Goal: Information Seeking & Learning: Learn about a topic

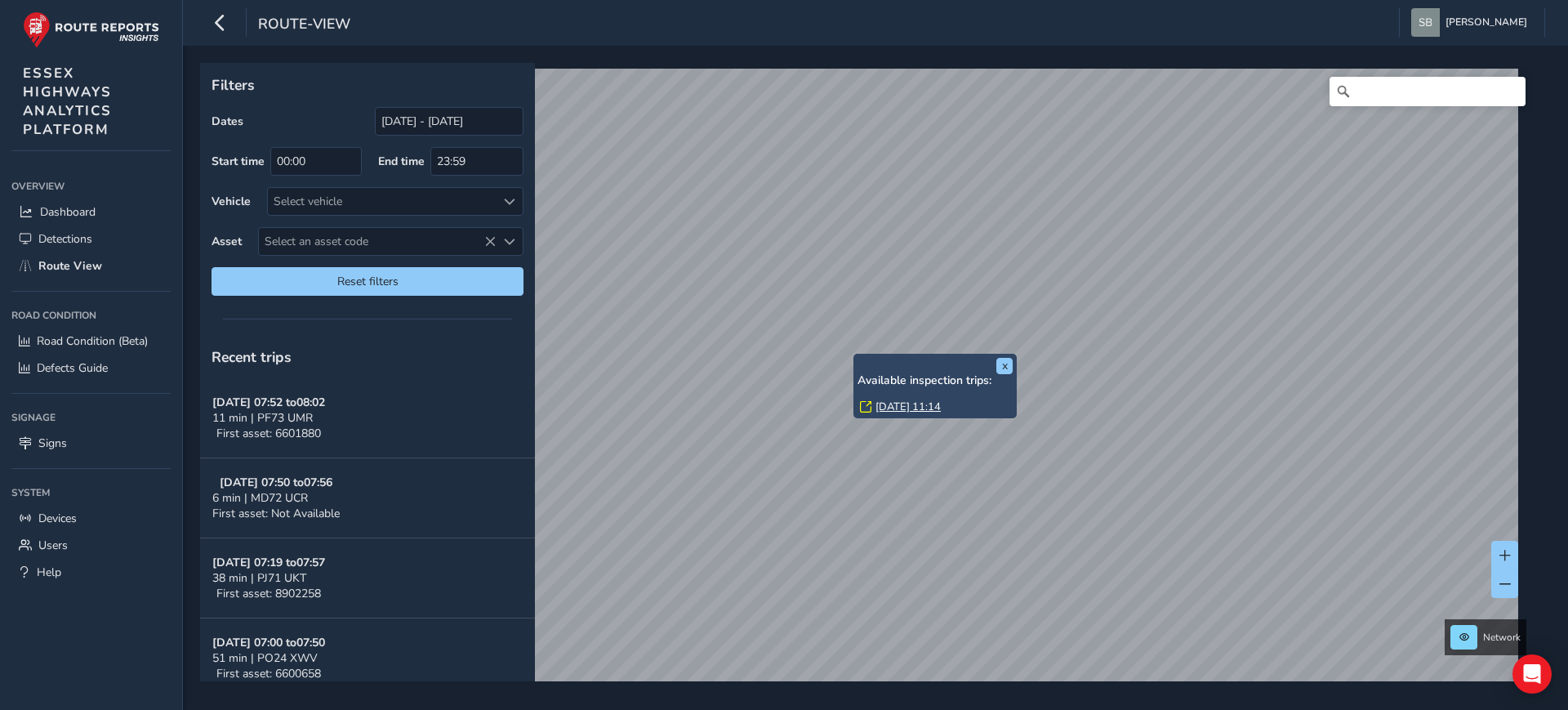
click at [921, 405] on link "[DATE] 11:14" at bounding box center [908, 407] width 65 height 15
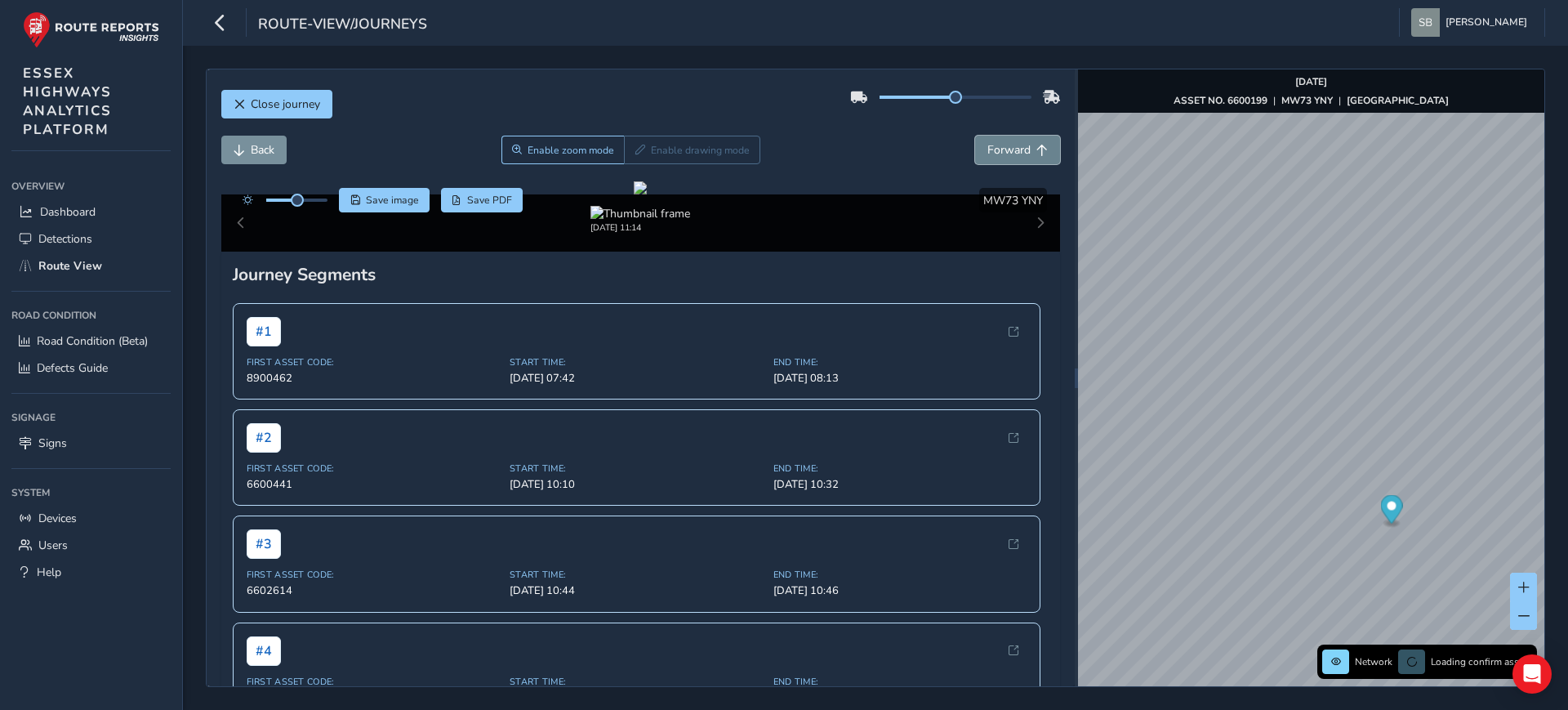
click at [1014, 153] on span "Forward" at bounding box center [1008, 149] width 43 height 16
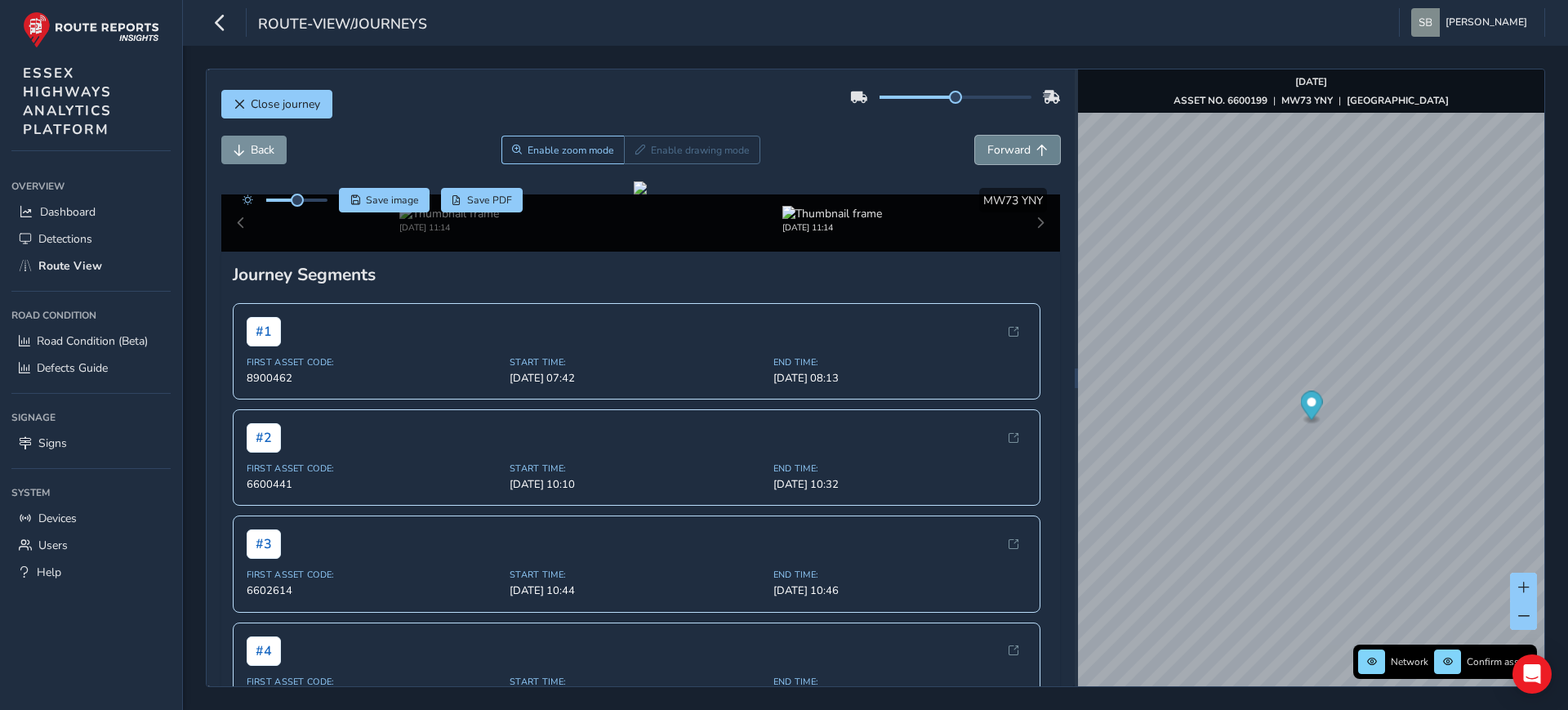
click at [1014, 153] on span "Forward" at bounding box center [1008, 149] width 43 height 16
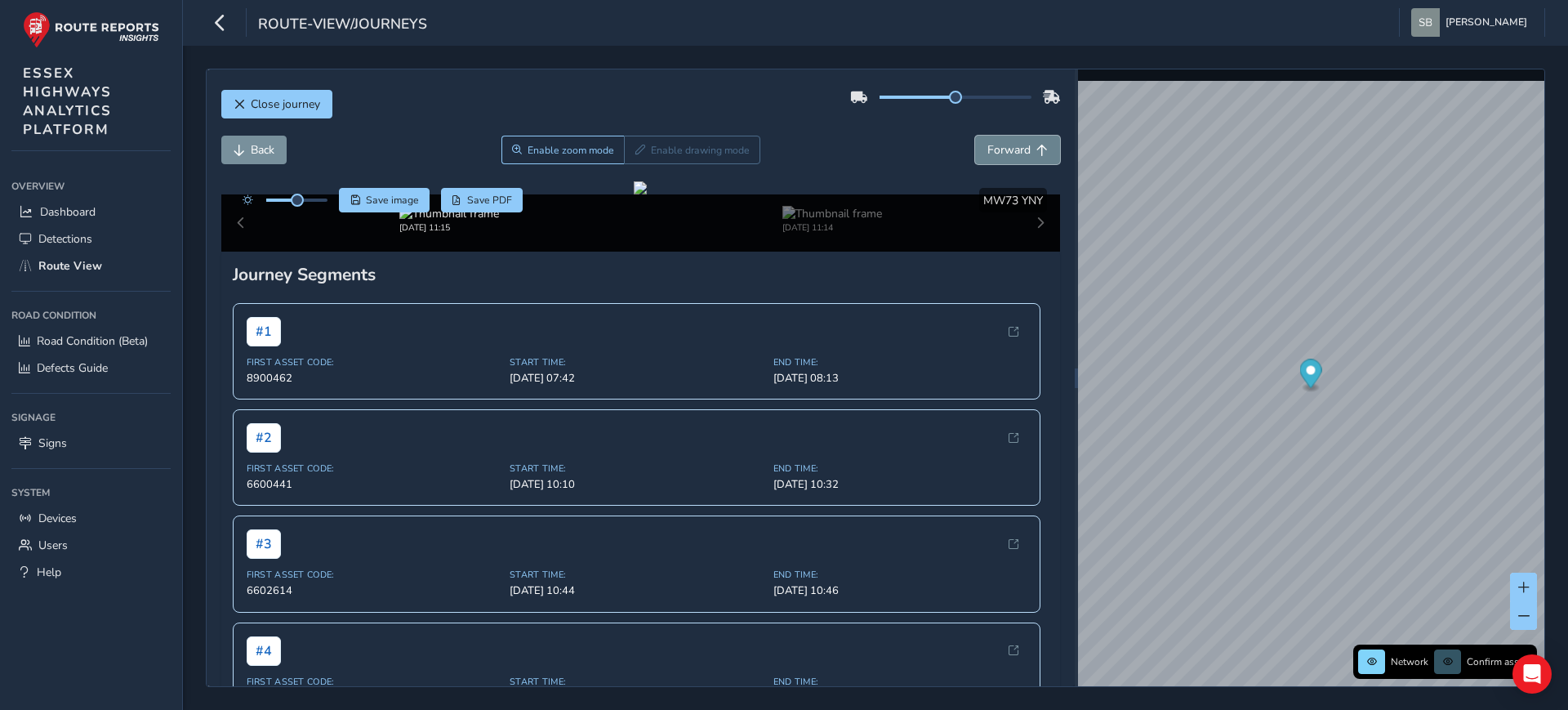
click at [1014, 153] on span "Forward" at bounding box center [1008, 149] width 43 height 16
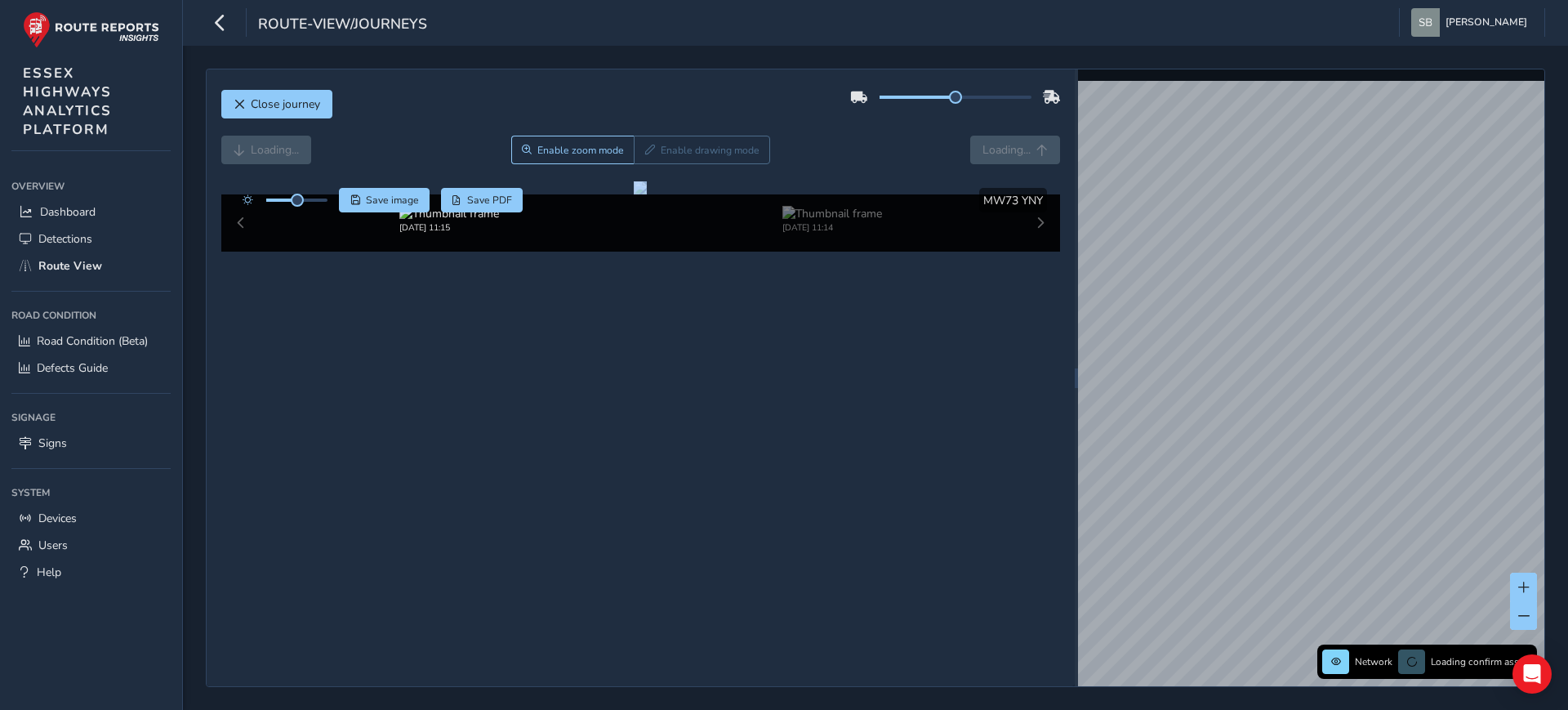
click at [1014, 153] on div "Loading... Enable zoom mode Enable drawing mode Loading..." at bounding box center [641, 149] width 839 height 29
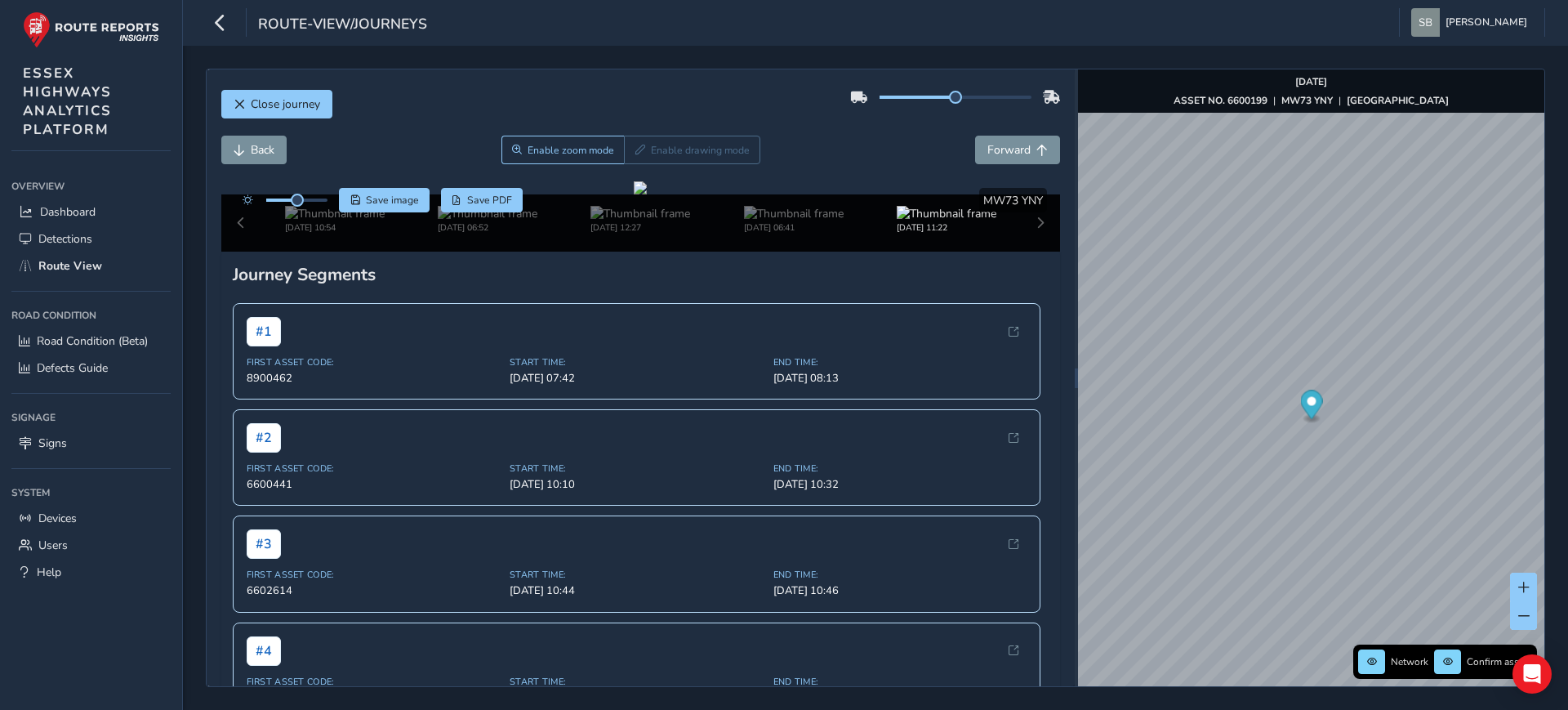
click at [801, 156] on div "Back Enable zoom mode Enable drawing mode Forward" at bounding box center [641, 149] width 839 height 29
click at [987, 150] on span "Forward" at bounding box center [1008, 149] width 43 height 16
click at [268, 154] on span "Back" at bounding box center [262, 149] width 24 height 16
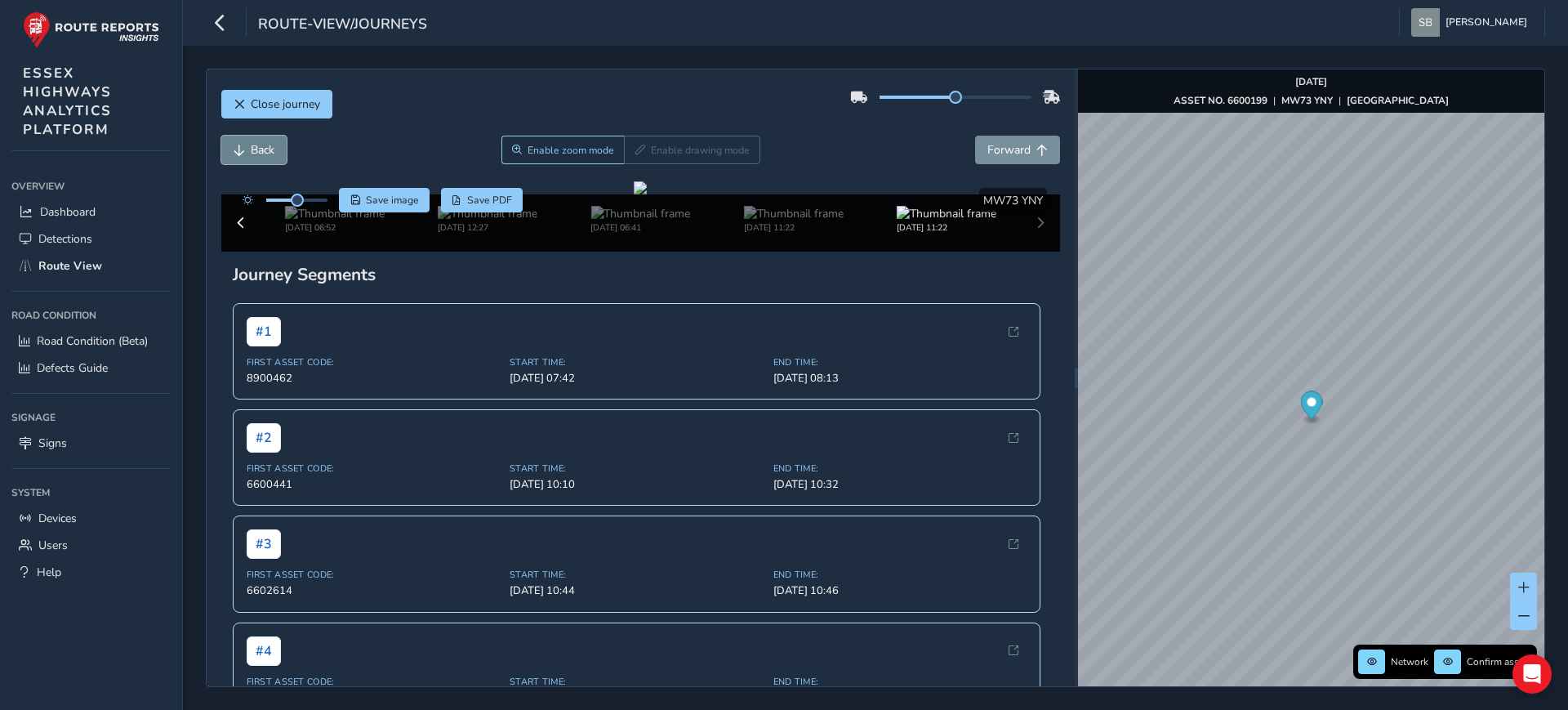
click at [268, 154] on span "Back" at bounding box center [262, 149] width 24 height 16
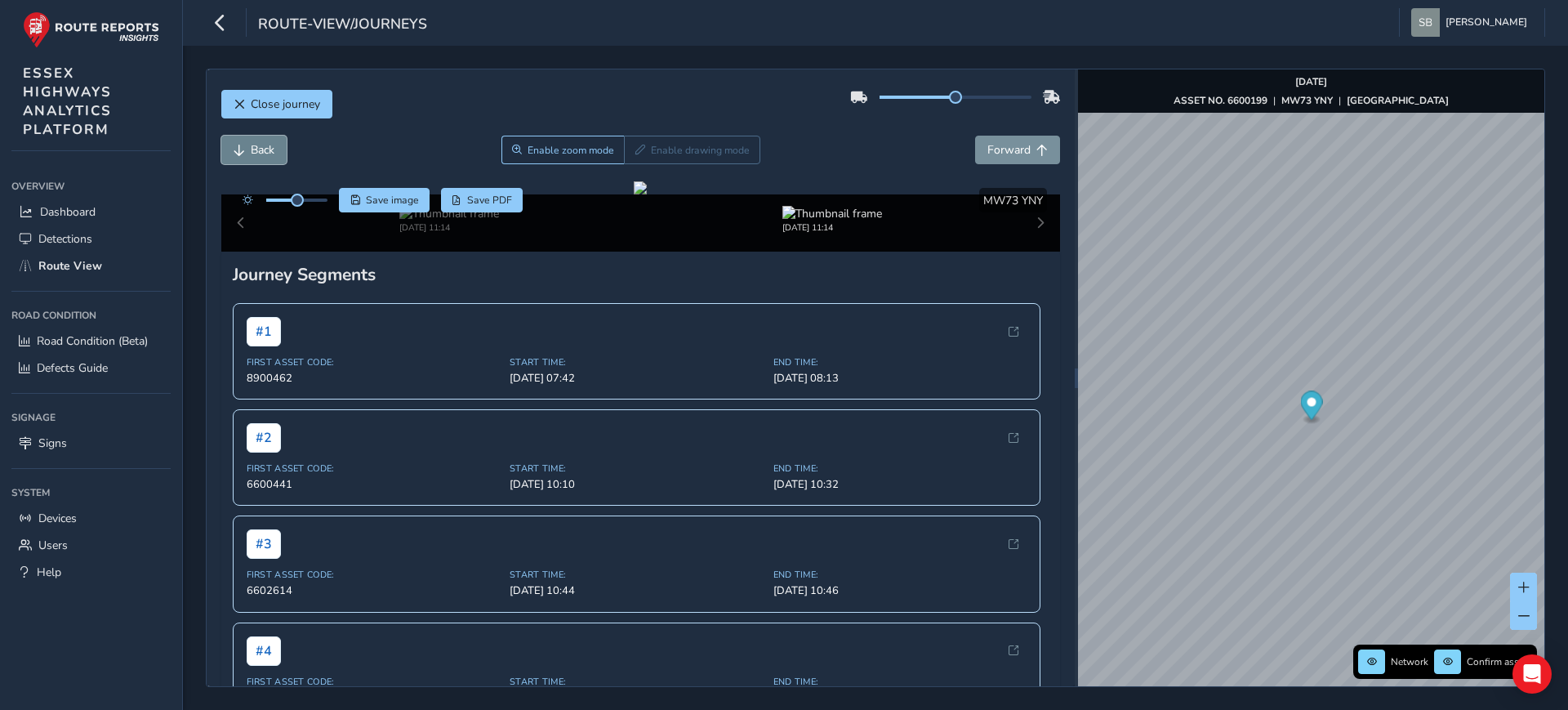
click at [268, 154] on span "Back" at bounding box center [262, 149] width 24 height 16
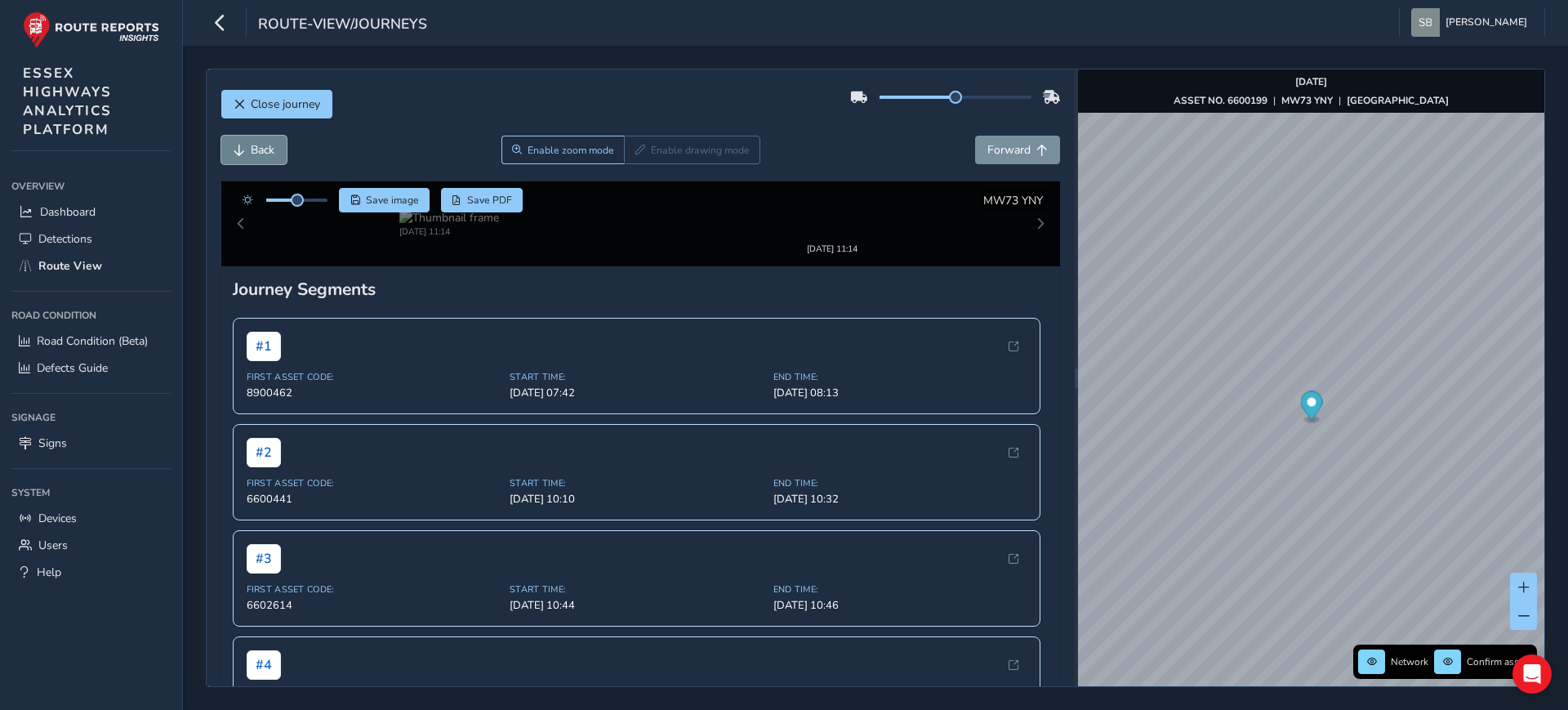
click at [268, 154] on span "Back" at bounding box center [262, 149] width 24 height 16
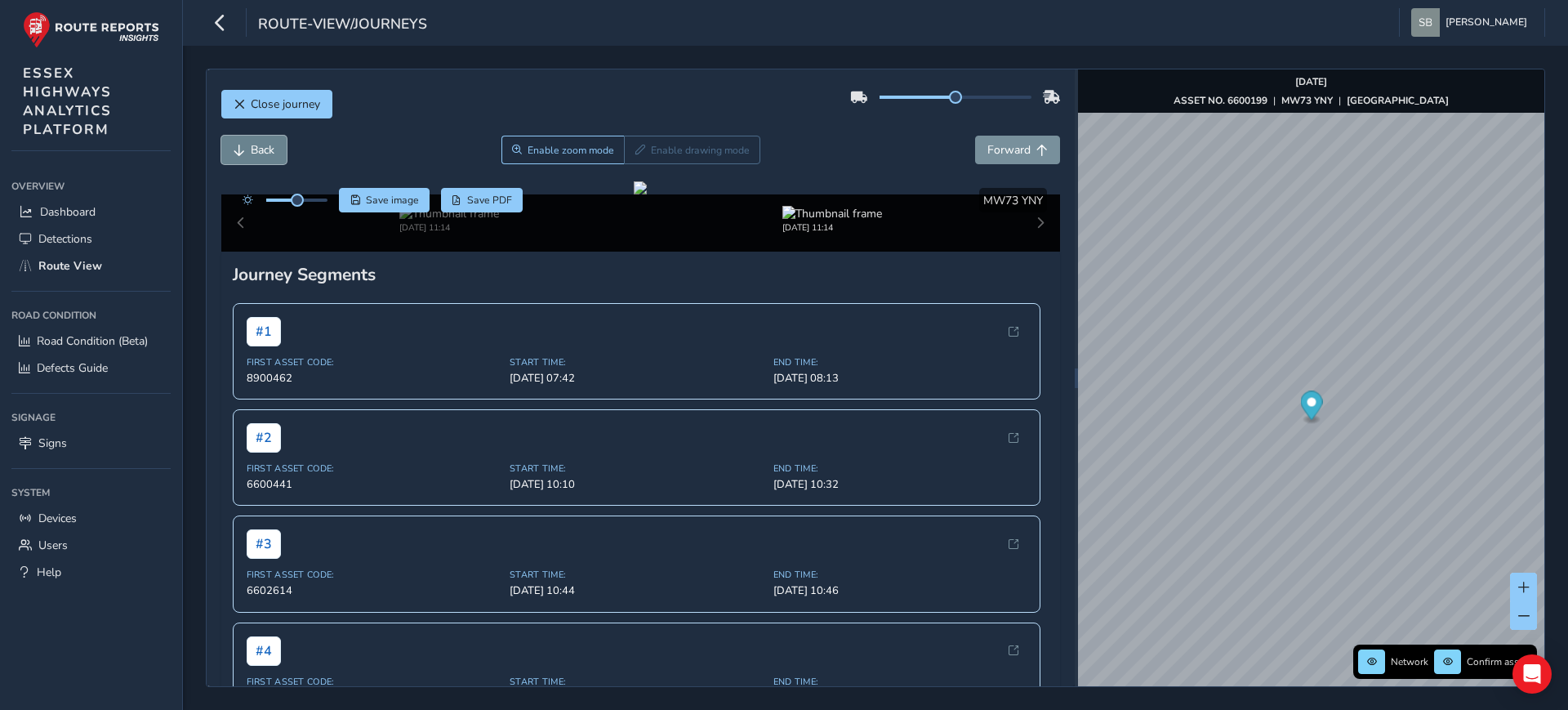
click at [268, 154] on span "Back" at bounding box center [262, 149] width 24 height 16
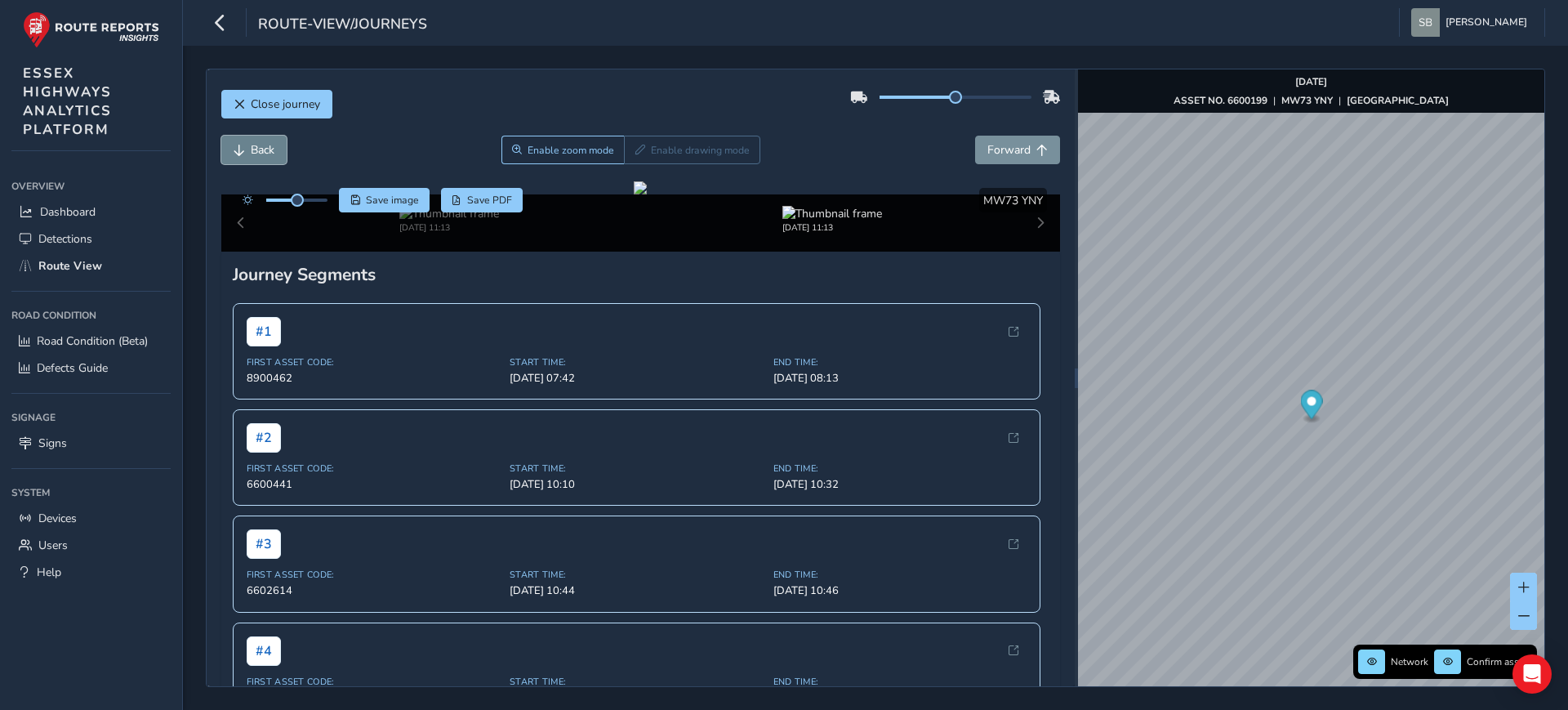
click at [268, 154] on span "Back" at bounding box center [262, 149] width 24 height 16
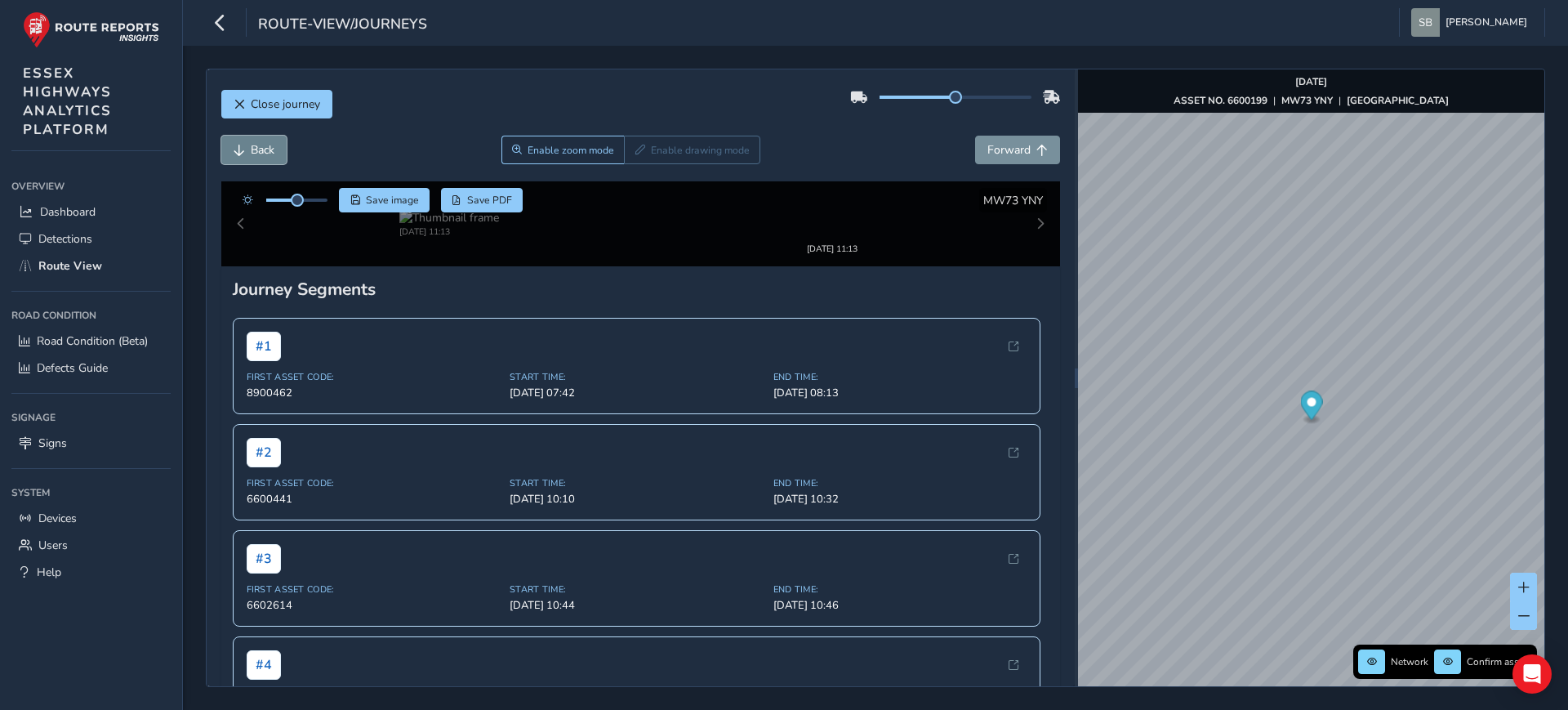
click at [268, 154] on span "Back" at bounding box center [262, 149] width 24 height 16
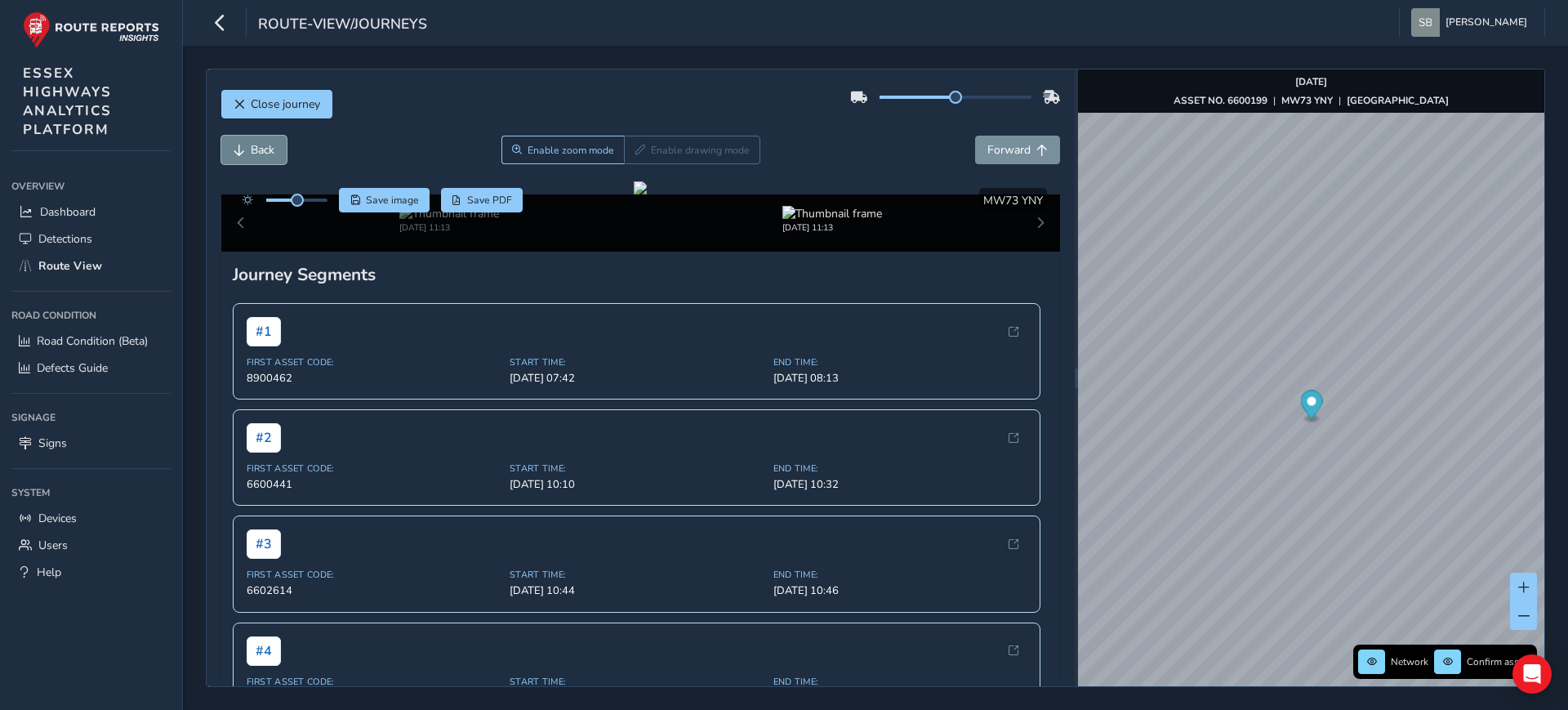
click at [268, 154] on span "Back" at bounding box center [262, 149] width 24 height 16
click at [1012, 143] on span "Forward" at bounding box center [1008, 149] width 43 height 16
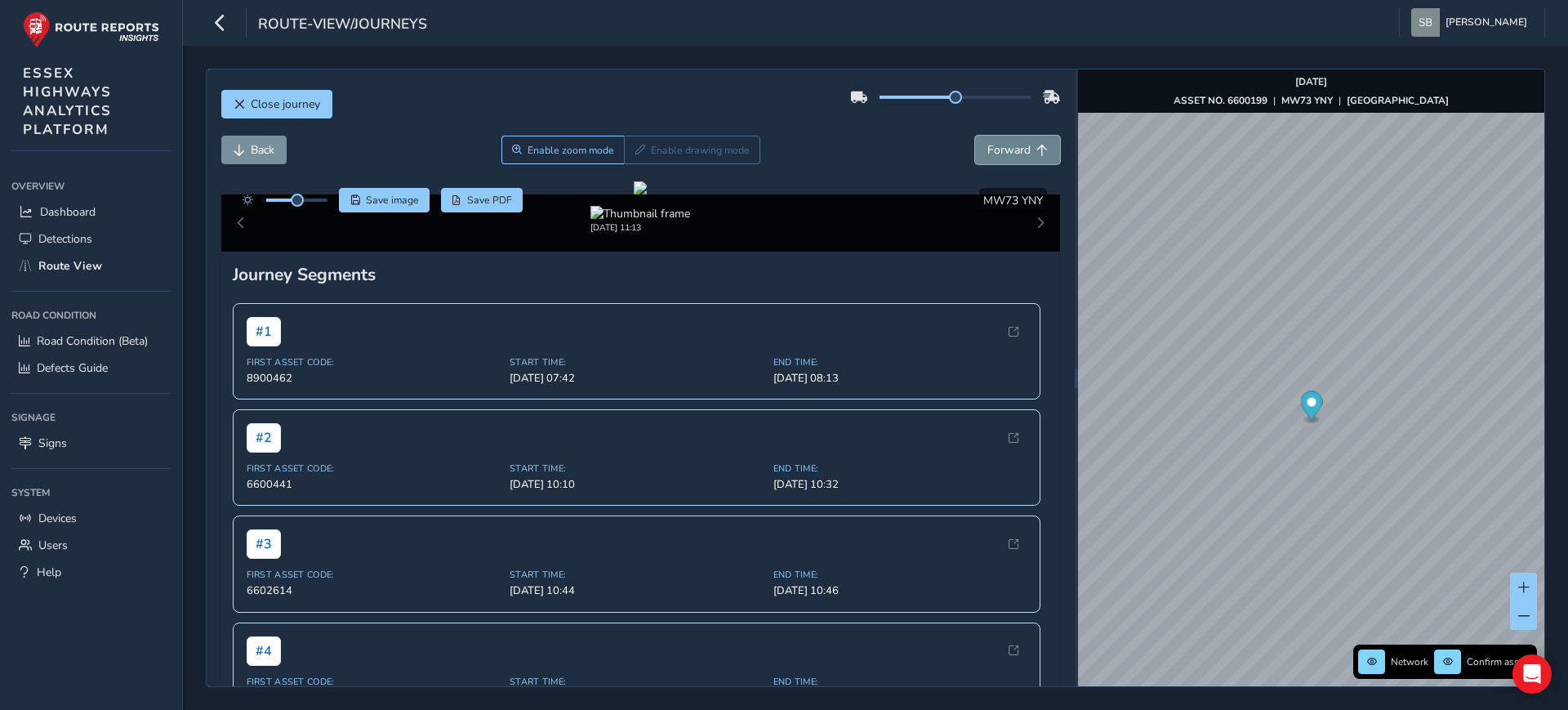
click at [1012, 143] on span "Forward" at bounding box center [1008, 149] width 43 height 16
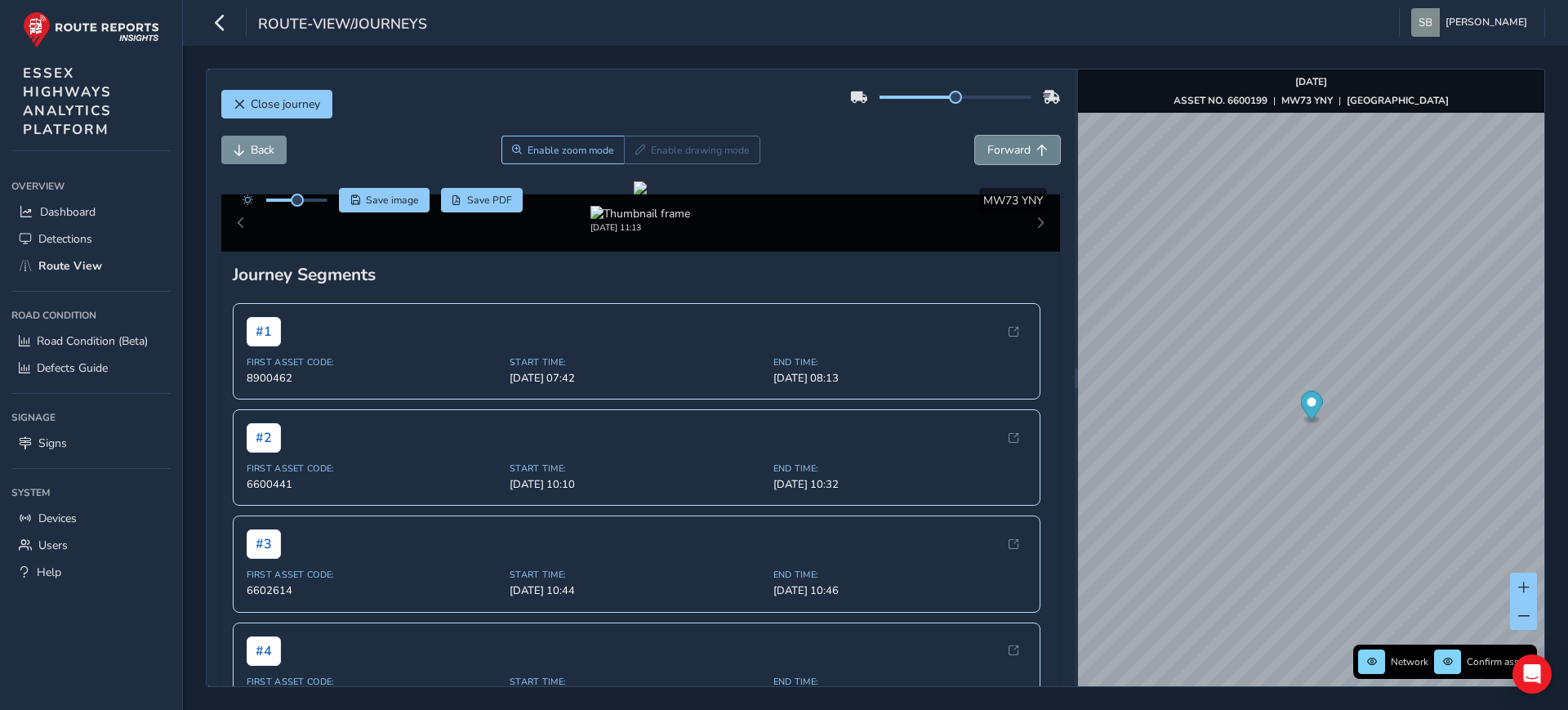
click at [1012, 143] on span "Forward" at bounding box center [1008, 149] width 43 height 16
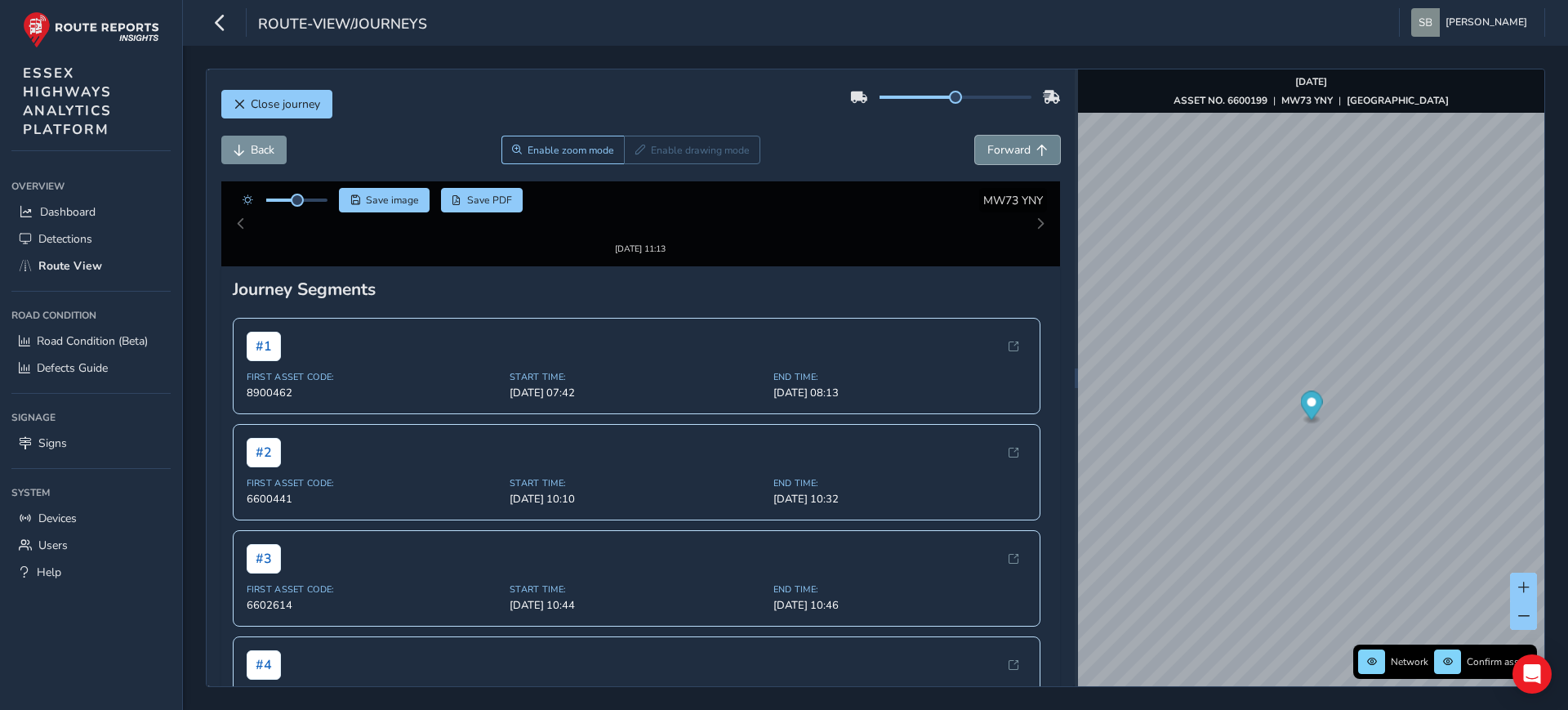
click at [1012, 143] on span "Forward" at bounding box center [1008, 149] width 43 height 16
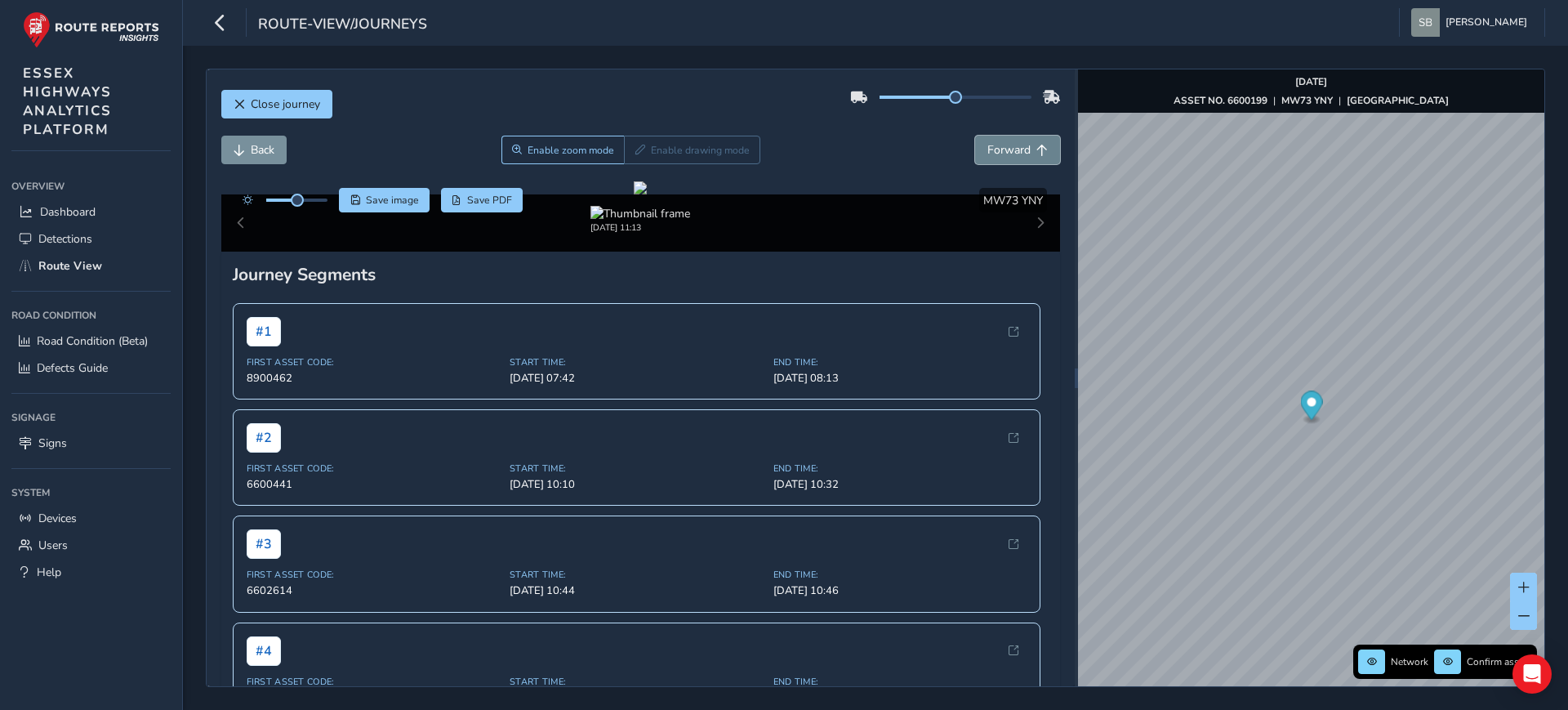
click at [1012, 143] on span "Forward" at bounding box center [1008, 149] width 43 height 16
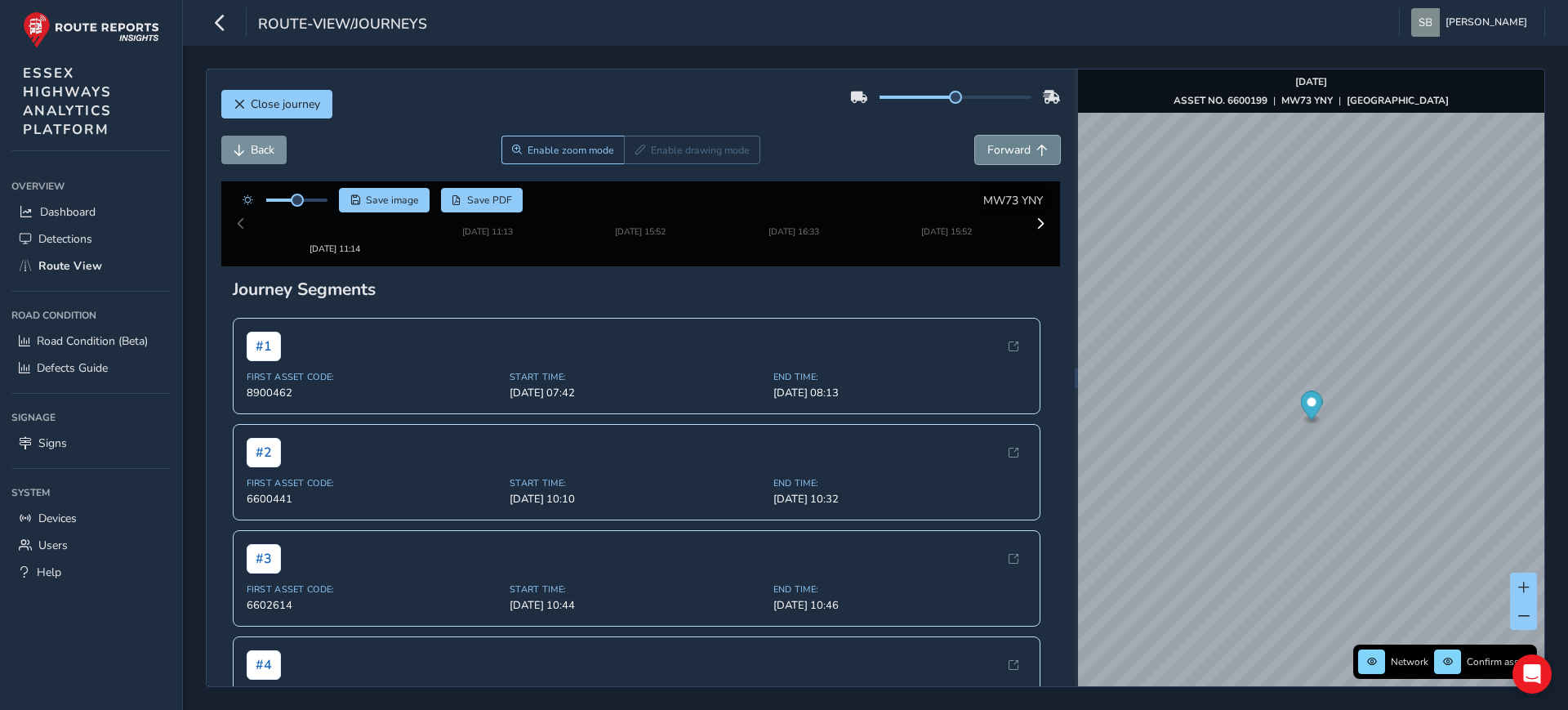
click at [1012, 143] on span "Forward" at bounding box center [1008, 149] width 43 height 16
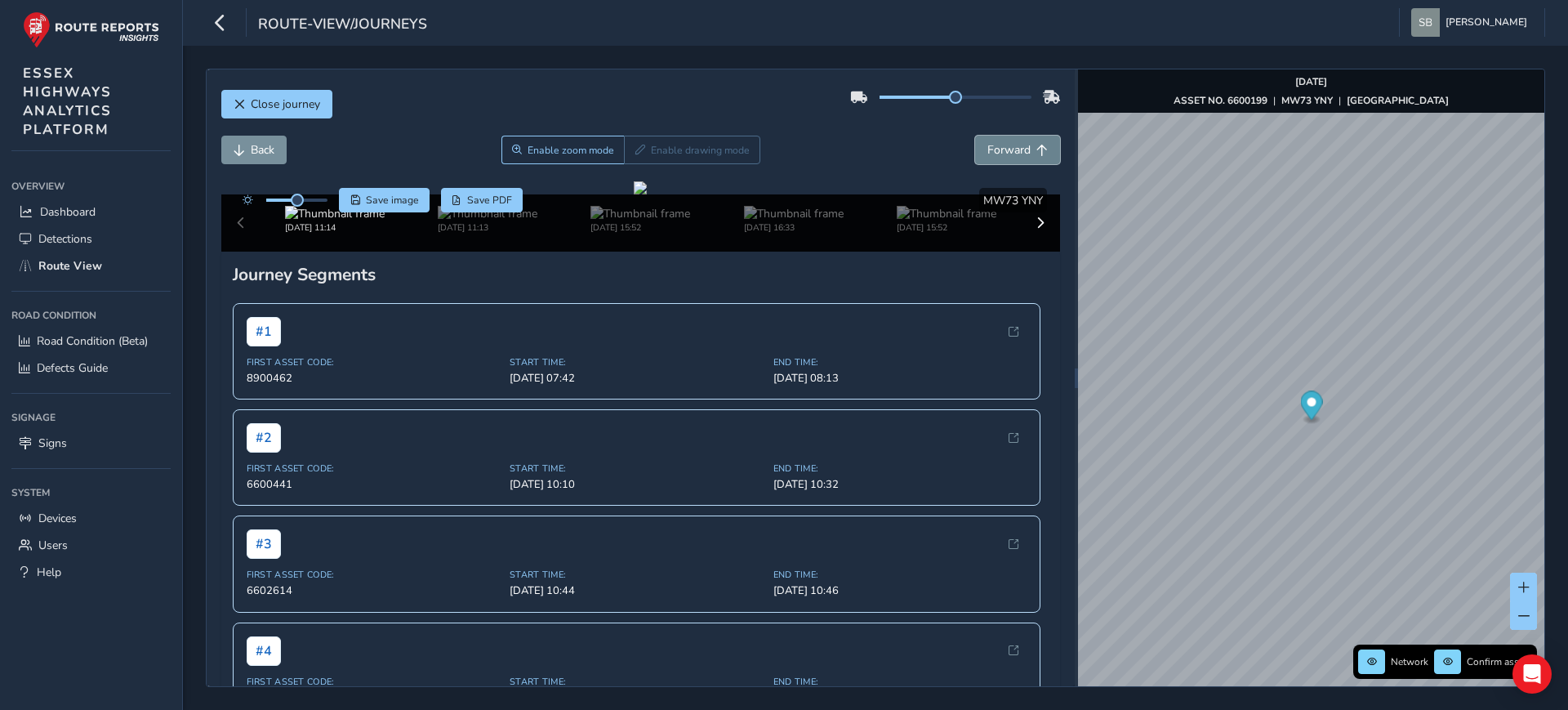
click at [1012, 143] on span "Forward" at bounding box center [1008, 149] width 43 height 16
click at [1029, 158] on button "Forward" at bounding box center [1017, 149] width 85 height 29
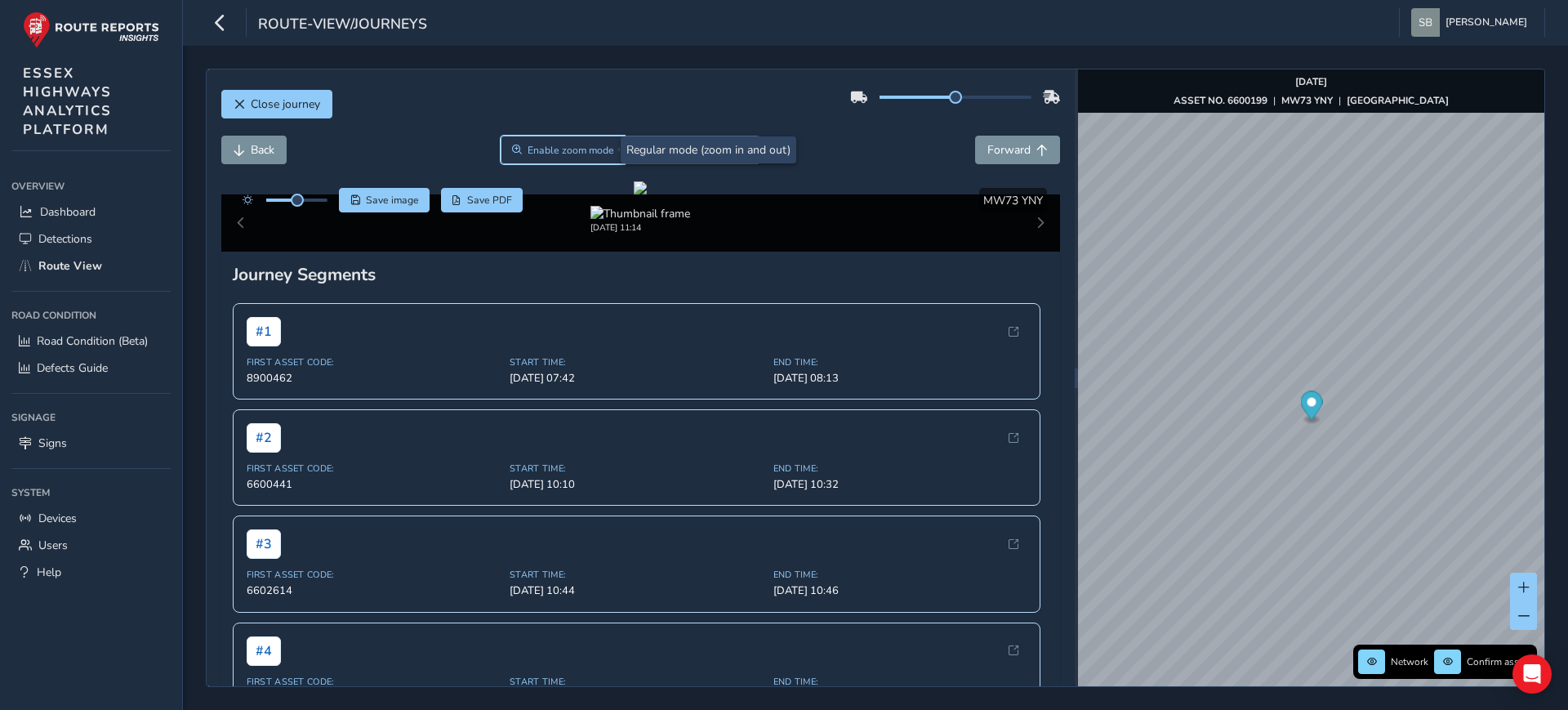
click at [544, 151] on span "Enable zoom mode" at bounding box center [570, 150] width 87 height 13
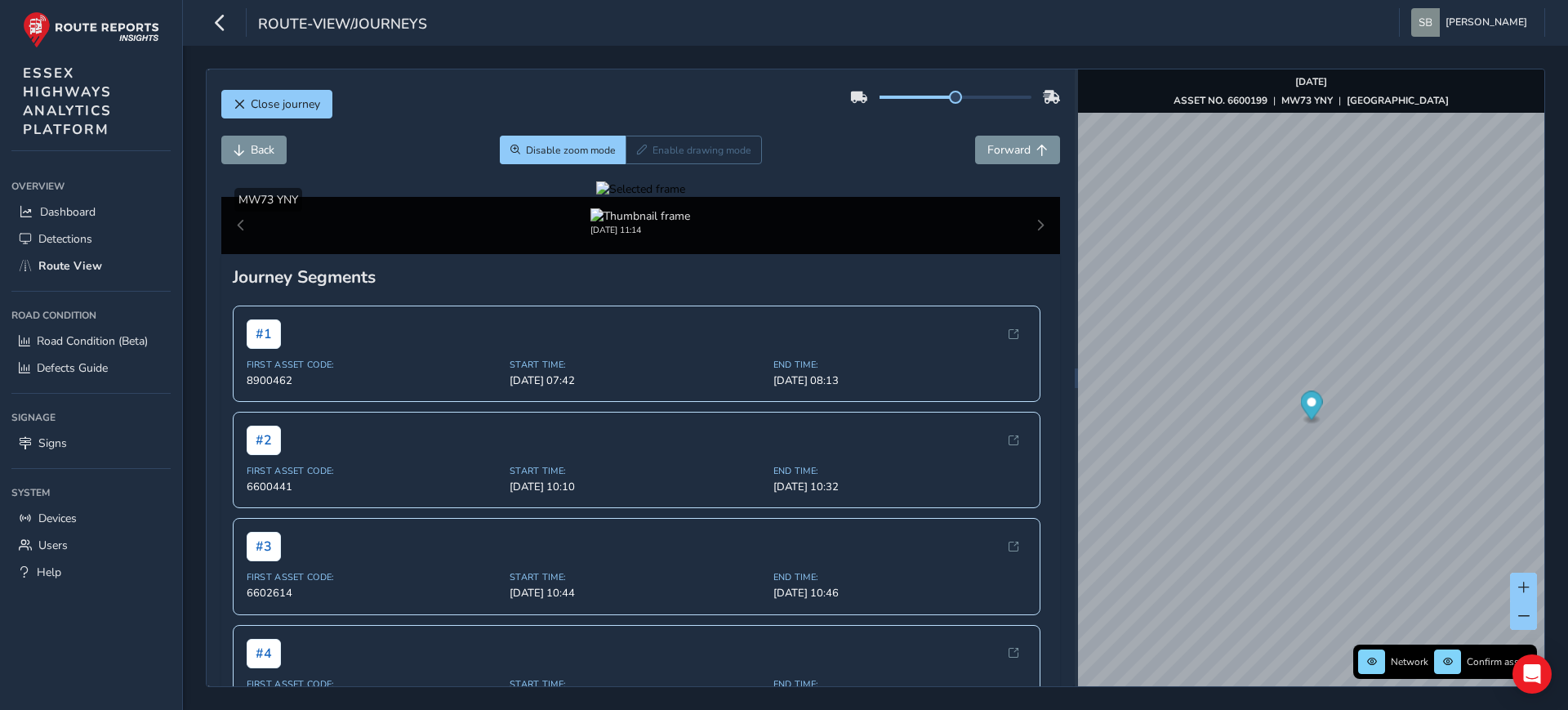
click at [637, 197] on div at bounding box center [641, 189] width 89 height 16
click at [631, 488] on img at bounding box center [1011, 273] width 2351 height 1323
